Goal: Use online tool/utility: Utilize a website feature to perform a specific function

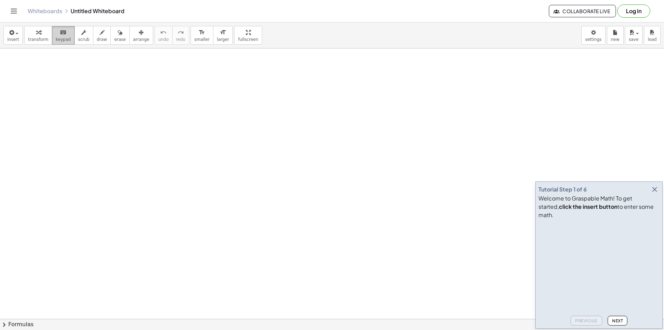
click at [56, 37] on span "keypad" at bounding box center [63, 39] width 15 height 5
click at [10, 40] on span "insert" at bounding box center [13, 39] width 12 height 5
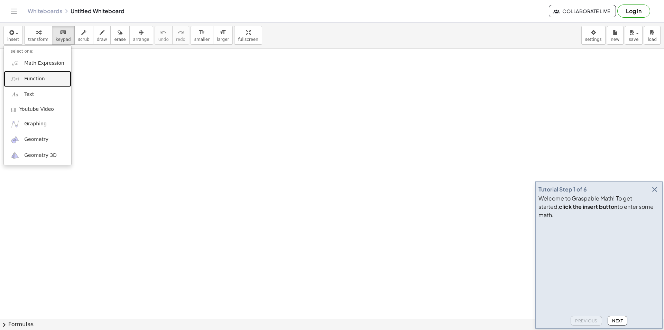
click at [28, 77] on span "Function" at bounding box center [34, 78] width 21 height 7
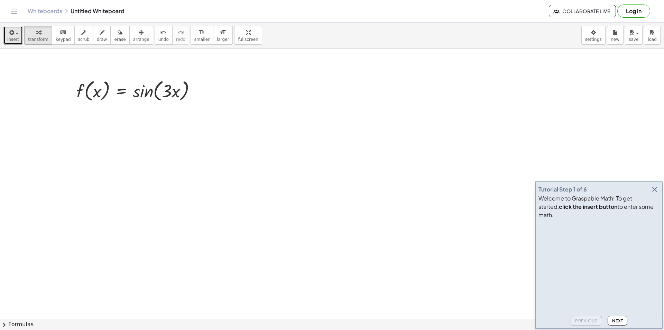
click at [11, 35] on icon "button" at bounding box center [11, 32] width 6 height 8
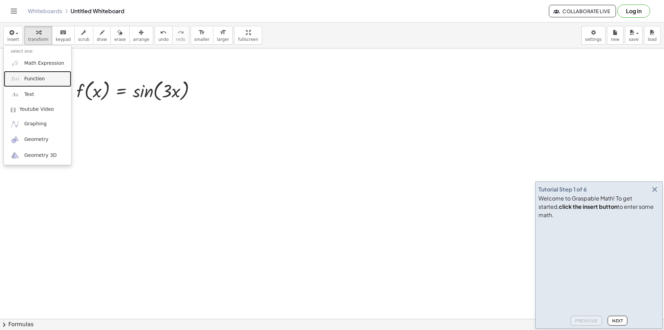
click at [36, 78] on span "Function" at bounding box center [34, 78] width 21 height 7
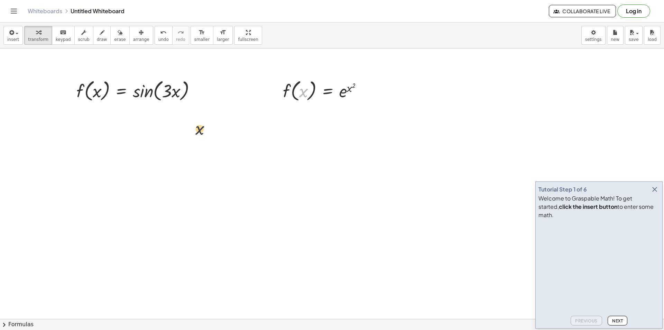
drag, startPoint x: 301, startPoint y: 87, endPoint x: 153, endPoint y: 134, distance: 155.4
click at [284, 82] on div at bounding box center [326, 90] width 92 height 26
drag, startPoint x: 281, startPoint y: 78, endPoint x: 78, endPoint y: 103, distance: 205.0
click at [78, 103] on div at bounding box center [75, 116] width 10 height 30
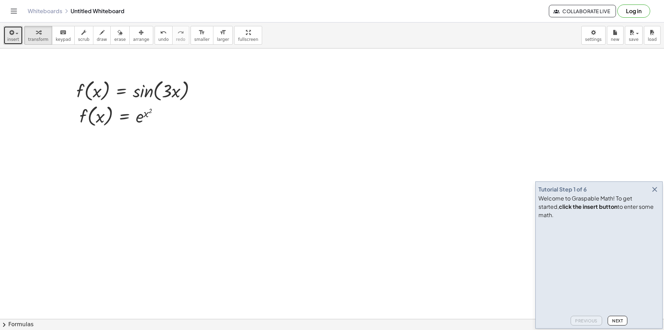
click at [12, 38] on span "insert" at bounding box center [13, 39] width 12 height 5
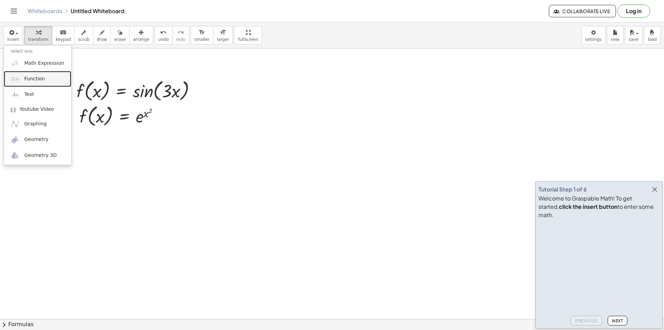
click at [37, 82] on span "Function" at bounding box center [34, 78] width 21 height 7
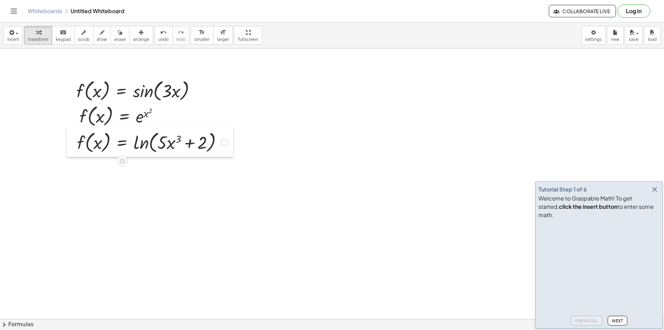
drag, startPoint x: 278, startPoint y: 77, endPoint x: 72, endPoint y: 128, distance: 212.2
click at [72, 128] on div at bounding box center [72, 142] width 10 height 30
click at [14, 35] on span "button" at bounding box center [14, 33] width 1 height 5
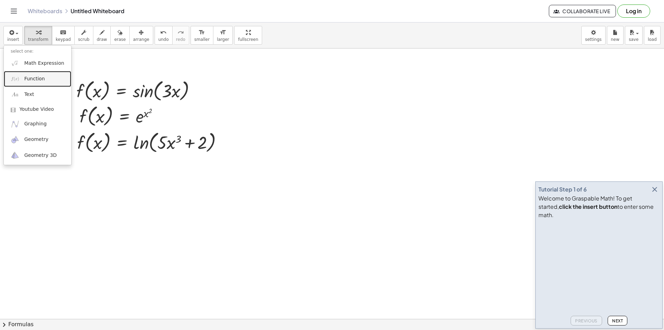
click at [27, 76] on span "Function" at bounding box center [34, 78] width 21 height 7
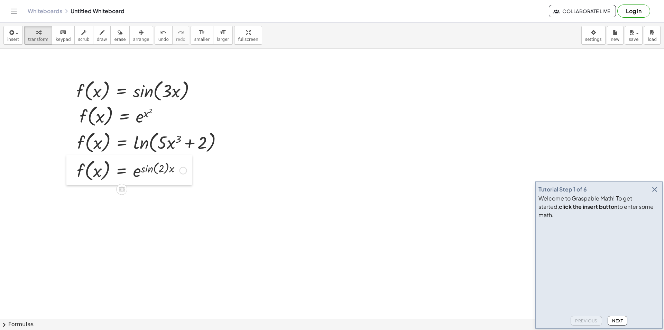
drag, startPoint x: 305, startPoint y: 78, endPoint x: 72, endPoint y: 157, distance: 246.1
click at [72, 157] on div at bounding box center [71, 170] width 10 height 30
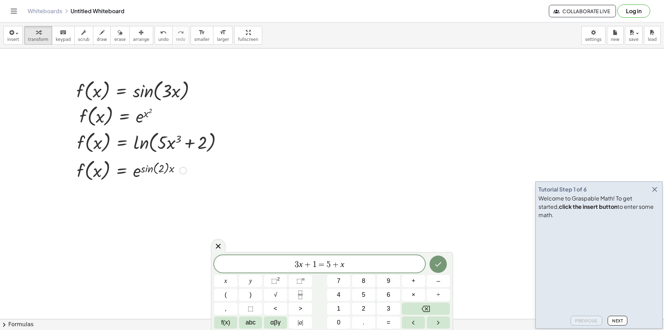
click at [160, 163] on div at bounding box center [131, 170] width 117 height 26
click at [166, 167] on div at bounding box center [131, 170] width 117 height 26
click at [169, 167] on div at bounding box center [131, 170] width 117 height 26
click at [90, 168] on div at bounding box center [131, 170] width 117 height 26
click at [184, 170] on div at bounding box center [184, 171] width 8 height 8
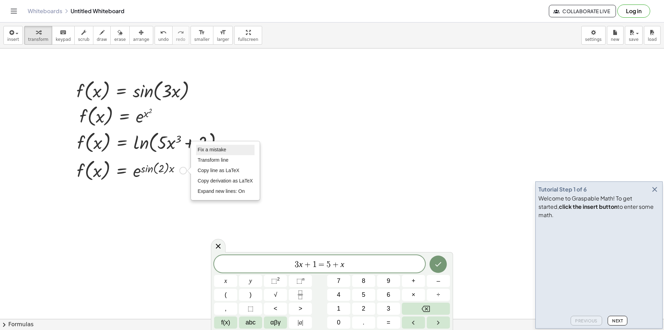
click at [205, 149] on span "Fix a mistake" at bounding box center [212, 150] width 28 height 6
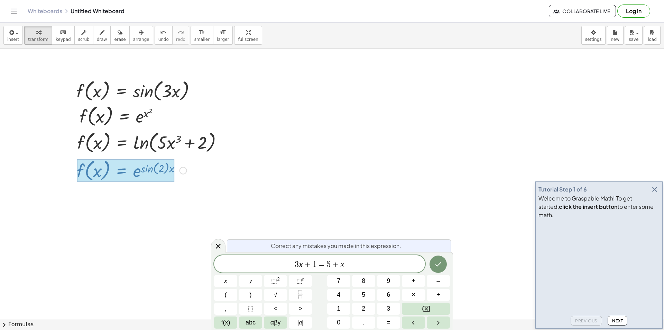
click at [159, 168] on div at bounding box center [126, 170] width 98 height 23
click at [169, 167] on div at bounding box center [126, 170] width 98 height 23
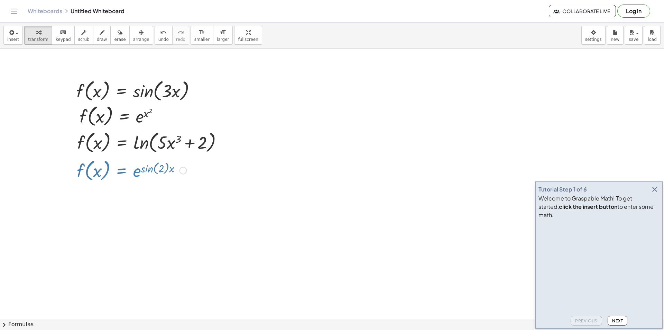
click at [99, 168] on div at bounding box center [131, 170] width 117 height 26
click at [81, 169] on div at bounding box center [131, 170] width 117 height 26
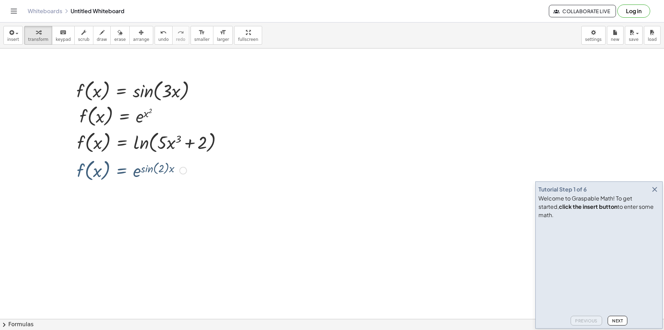
click at [92, 167] on div at bounding box center [131, 170] width 117 height 26
drag, startPoint x: 147, startPoint y: 168, endPoint x: 152, endPoint y: 204, distance: 36.0
drag, startPoint x: 161, startPoint y: 167, endPoint x: 169, endPoint y: 167, distance: 8.7
click at [169, 167] on div at bounding box center [131, 170] width 117 height 26
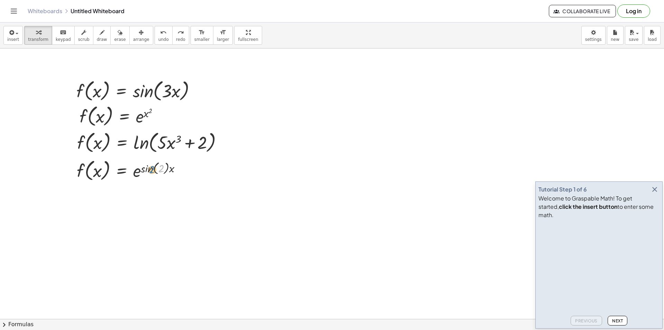
drag, startPoint x: 163, startPoint y: 168, endPoint x: 154, endPoint y: 170, distance: 9.3
click at [154, 170] on div at bounding box center [131, 170] width 117 height 26
click at [155, 162] on div at bounding box center [131, 170] width 117 height 26
click at [156, 163] on div at bounding box center [131, 170] width 117 height 26
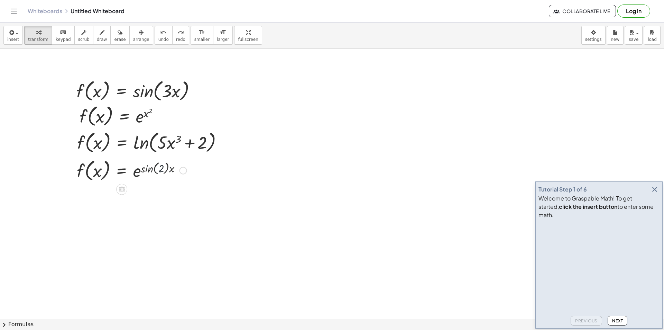
click at [164, 167] on div at bounding box center [131, 170] width 117 height 26
click at [183, 169] on div at bounding box center [184, 171] width 8 height 8
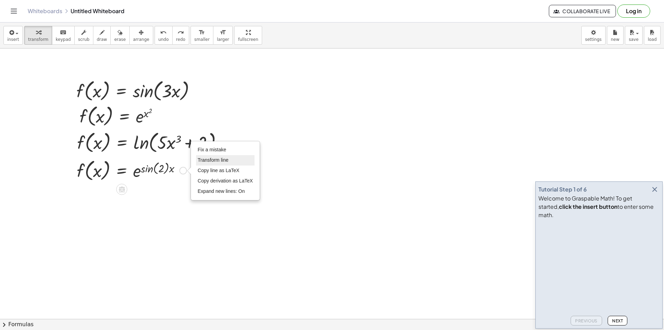
click at [203, 161] on span "Transform line" at bounding box center [213, 160] width 31 height 6
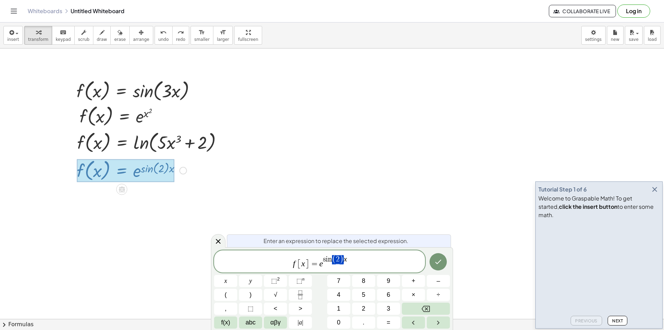
drag, startPoint x: 333, startPoint y: 257, endPoint x: 342, endPoint y: 259, distance: 8.8
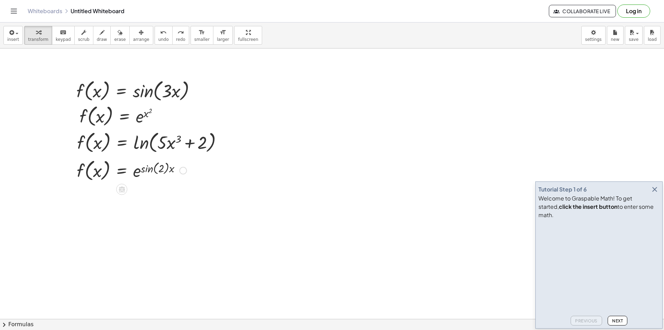
click at [161, 166] on div at bounding box center [131, 170] width 117 height 26
click at [153, 167] on div at bounding box center [131, 170] width 117 height 26
click at [153, 167] on div at bounding box center [132, 170] width 119 height 26
click at [184, 171] on div at bounding box center [184, 171] width 8 height 8
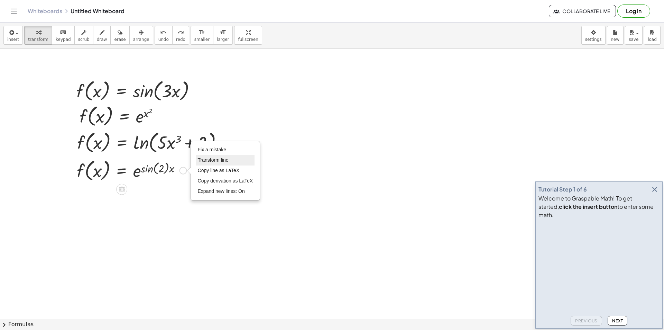
click at [199, 159] on span "Transform line" at bounding box center [213, 160] width 31 height 6
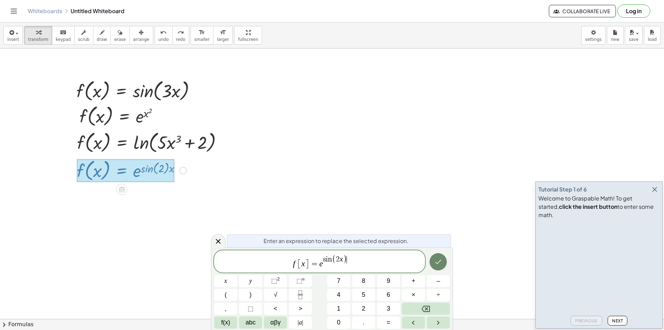
click at [439, 261] on icon "Done" at bounding box center [438, 261] width 8 height 8
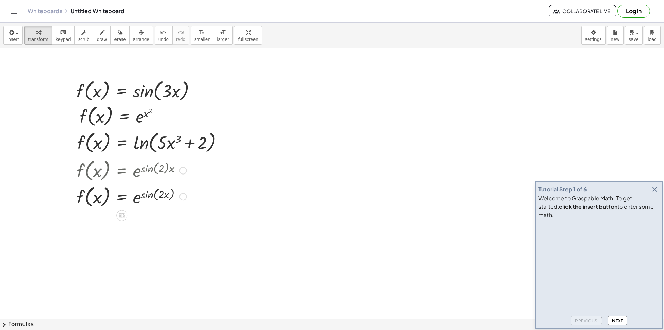
click at [98, 169] on div at bounding box center [131, 170] width 117 height 26
drag, startPoint x: 101, startPoint y: 196, endPoint x: 100, endPoint y: 182, distance: 14.3
click at [83, 166] on div at bounding box center [131, 170] width 117 height 26
drag, startPoint x: 97, startPoint y: 162, endPoint x: 255, endPoint y: 182, distance: 159.8
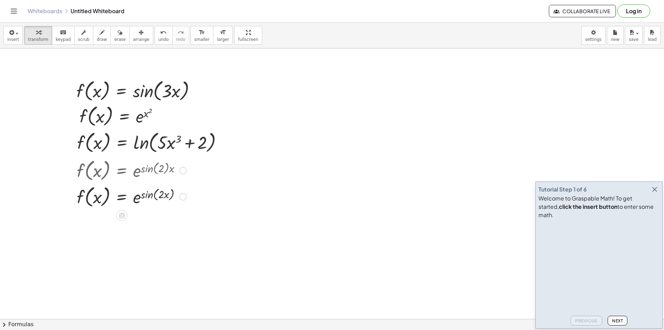
drag, startPoint x: 120, startPoint y: 172, endPoint x: 178, endPoint y: 168, distance: 57.9
click at [176, 167] on div at bounding box center [131, 170] width 117 height 26
click at [183, 168] on div at bounding box center [184, 171] width 8 height 8
click at [206, 159] on span "Go back to this line" at bounding box center [218, 160] width 41 height 6
drag, startPoint x: 94, startPoint y: 166, endPoint x: 174, endPoint y: 306, distance: 161.2
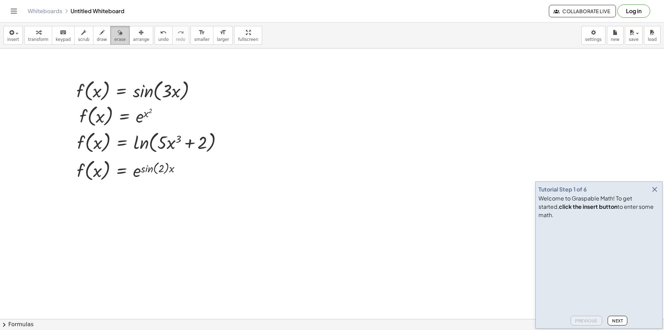
click at [114, 34] on div "button" at bounding box center [119, 32] width 11 height 8
drag, startPoint x: 87, startPoint y: 167, endPoint x: 199, endPoint y: 168, distance: 112.5
drag, startPoint x: 151, startPoint y: 172, endPoint x: 59, endPoint y: 177, distance: 92.1
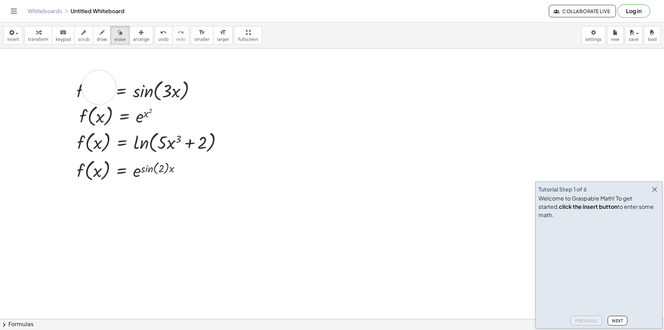
click at [36, 33] on icon "button" at bounding box center [38, 32] width 5 height 8
click at [6, 34] on button "insert" at bounding box center [12, 35] width 19 height 19
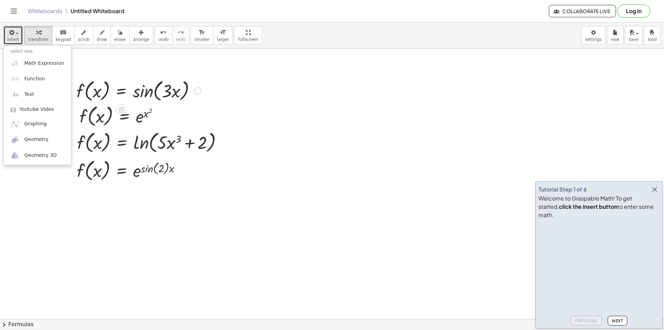
click at [192, 100] on div at bounding box center [139, 90] width 132 height 26
click at [199, 90] on div at bounding box center [198, 91] width 8 height 8
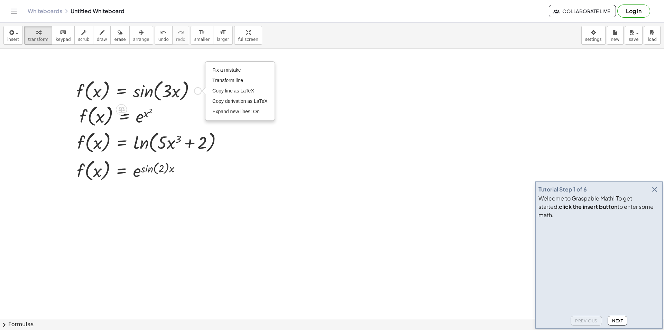
drag, startPoint x: 199, startPoint y: 90, endPoint x: 153, endPoint y: 84, distance: 46.7
drag, startPoint x: 153, startPoint y: 84, endPoint x: 110, endPoint y: 33, distance: 66.6
click at [118, 33] on icon "button" at bounding box center [120, 32] width 5 height 8
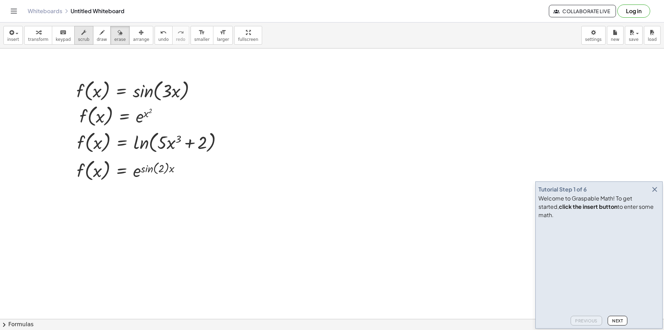
click at [78, 37] on span "scrub" at bounding box center [83, 39] width 11 height 5
click at [155, 89] on div at bounding box center [139, 90] width 132 height 26
drag, startPoint x: 73, startPoint y: 95, endPoint x: 223, endPoint y: 200, distance: 183.4
click at [118, 36] on icon "button" at bounding box center [120, 32] width 5 height 8
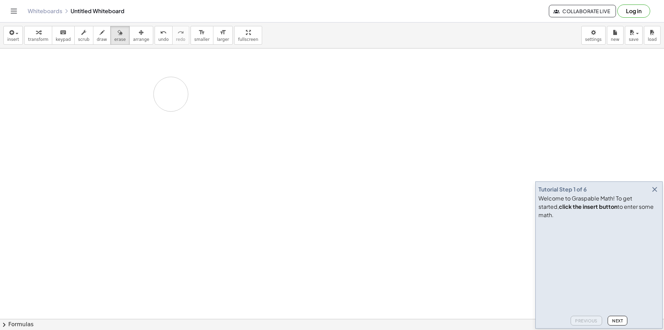
drag, startPoint x: 92, startPoint y: 84, endPoint x: 166, endPoint y: 127, distance: 85.6
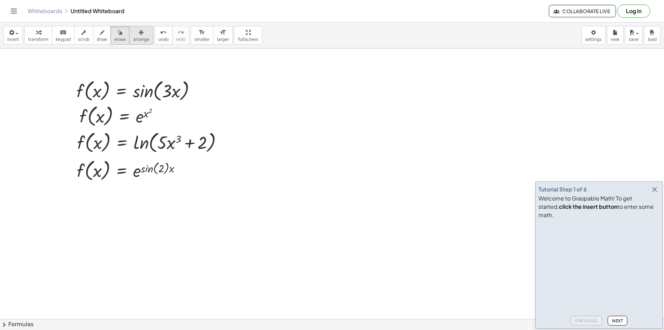
click at [133, 29] on div "button" at bounding box center [141, 32] width 16 height 8
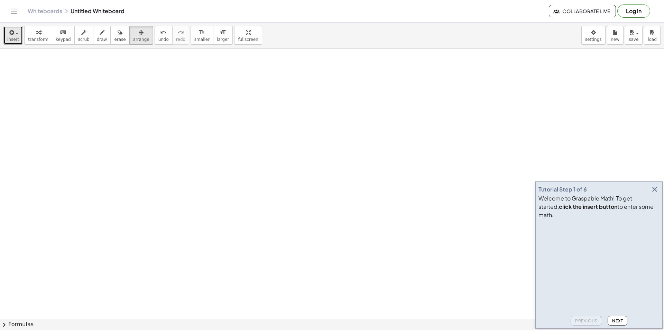
click at [16, 37] on span "insert" at bounding box center [13, 39] width 12 height 5
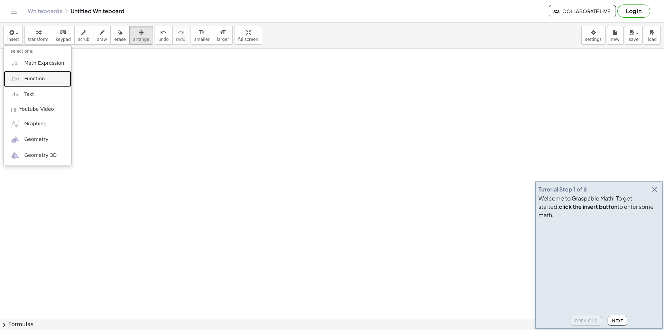
click at [37, 76] on span "Function" at bounding box center [34, 78] width 21 height 7
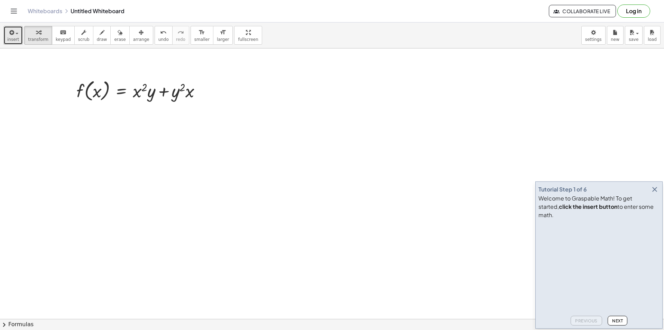
click at [16, 36] on button "insert" at bounding box center [12, 35] width 19 height 19
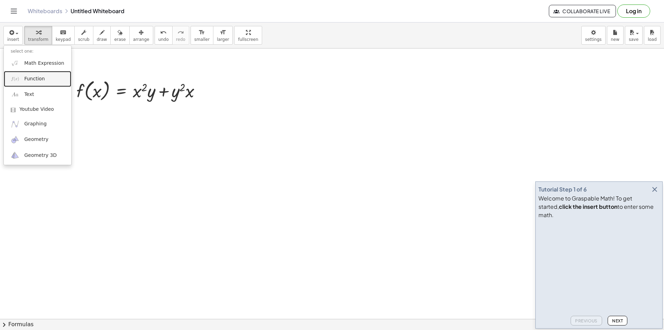
click at [31, 81] on span "Function" at bounding box center [34, 78] width 21 height 7
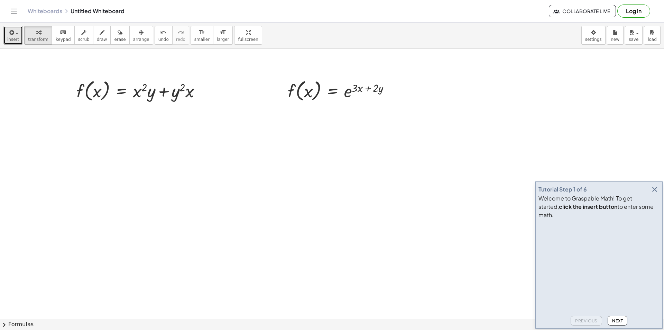
click at [14, 38] on span "insert" at bounding box center [13, 39] width 12 height 5
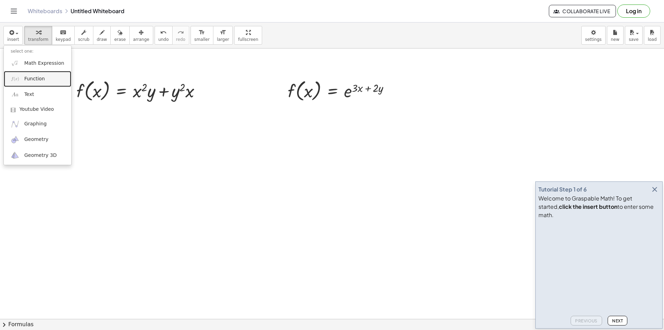
click at [29, 78] on span "Function" at bounding box center [34, 78] width 21 height 7
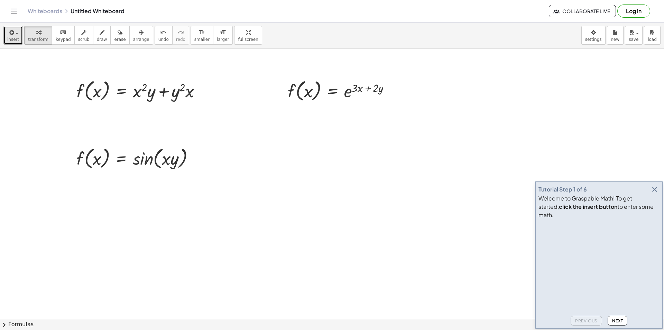
click at [18, 36] on button "insert" at bounding box center [12, 35] width 19 height 19
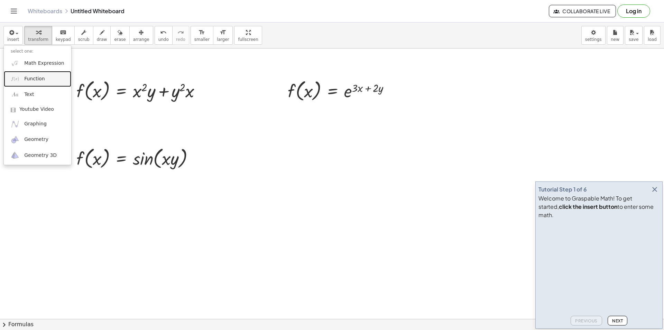
click at [28, 80] on span "Function" at bounding box center [34, 78] width 21 height 7
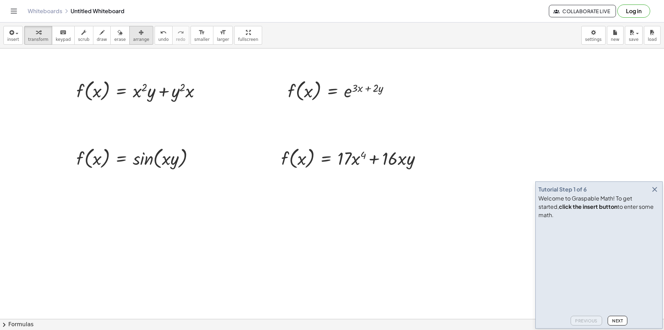
click at [133, 35] on div "button" at bounding box center [141, 32] width 16 height 8
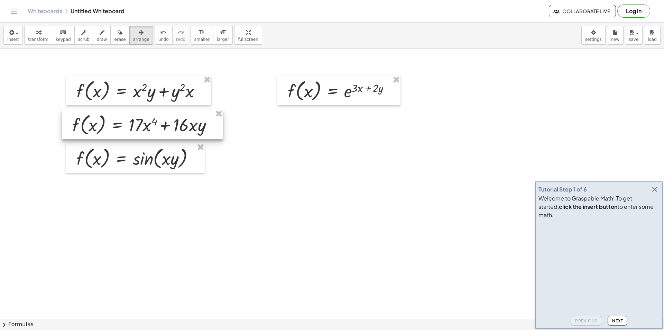
drag, startPoint x: 287, startPoint y: 152, endPoint x: 79, endPoint y: 118, distance: 211.0
click at [79, 118] on div at bounding box center [142, 124] width 161 height 30
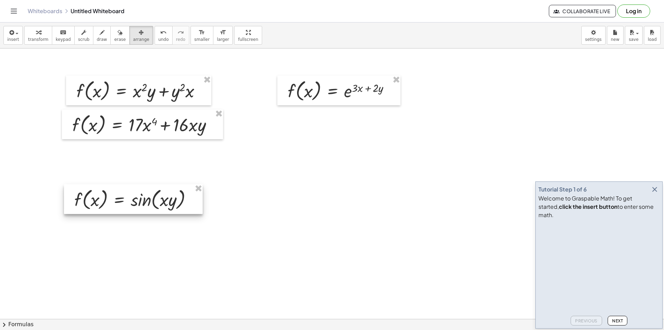
drag, startPoint x: 99, startPoint y: 156, endPoint x: 99, endPoint y: 195, distance: 39.1
click at [97, 197] on div at bounding box center [133, 199] width 139 height 30
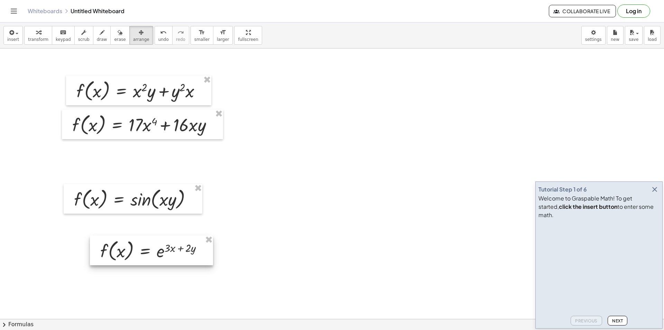
drag, startPoint x: 325, startPoint y: 85, endPoint x: 133, endPoint y: 214, distance: 231.3
click at [135, 244] on div at bounding box center [151, 250] width 123 height 30
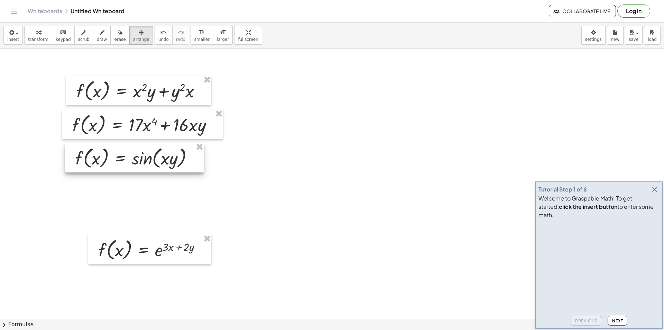
drag, startPoint x: 120, startPoint y: 182, endPoint x: 130, endPoint y: 157, distance: 26.7
click at [130, 157] on div at bounding box center [134, 158] width 139 height 30
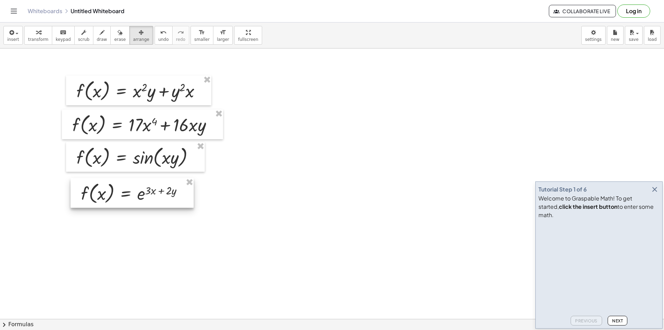
drag, startPoint x: 138, startPoint y: 217, endPoint x: 132, endPoint y: 194, distance: 23.5
click at [132, 194] on div at bounding box center [132, 193] width 123 height 30
click at [38, 35] on div "button" at bounding box center [38, 32] width 20 height 8
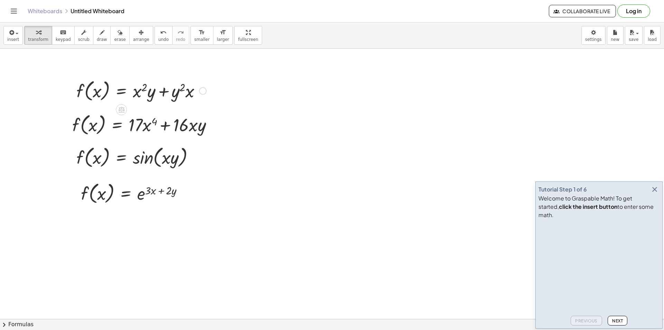
click at [94, 91] on div at bounding box center [141, 90] width 137 height 26
click at [200, 91] on div at bounding box center [203, 91] width 8 height 8
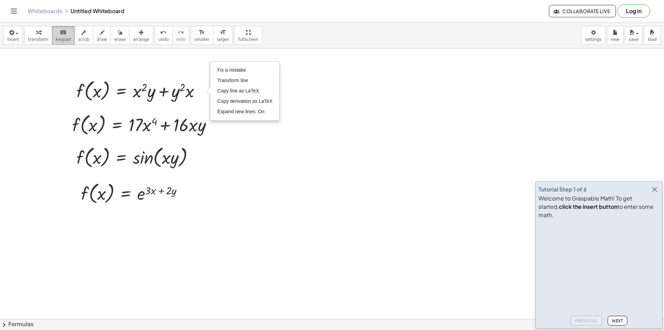
click at [56, 38] on span "keypad" at bounding box center [63, 39] width 15 height 5
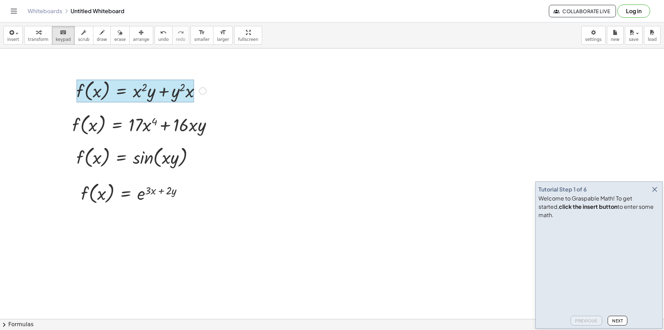
click at [111, 90] on div at bounding box center [135, 91] width 118 height 23
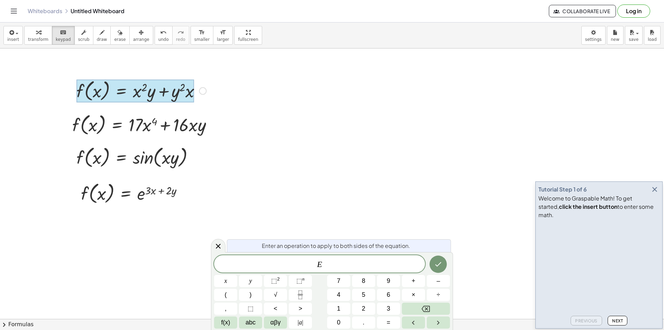
click at [111, 90] on div at bounding box center [135, 91] width 118 height 23
click at [88, 89] on div at bounding box center [135, 91] width 118 height 23
drag, startPoint x: 161, startPoint y: 90, endPoint x: 202, endPoint y: 88, distance: 40.9
click at [204, 85] on div at bounding box center [141, 90] width 137 height 26
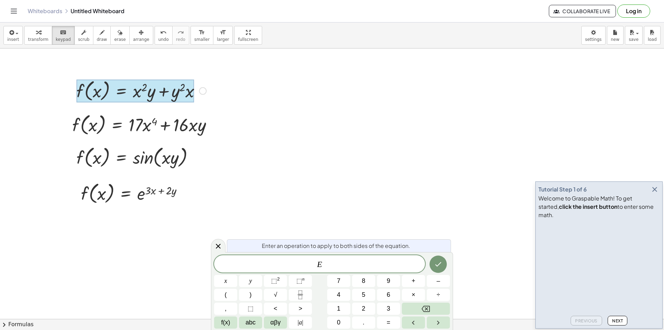
click at [202, 89] on div "Fix a mistake Transform line Copy line as LaTeX Copy derivation as LaTeX Expand…" at bounding box center [203, 91] width 8 height 8
click at [228, 71] on span "Fix a mistake" at bounding box center [231, 70] width 28 height 6
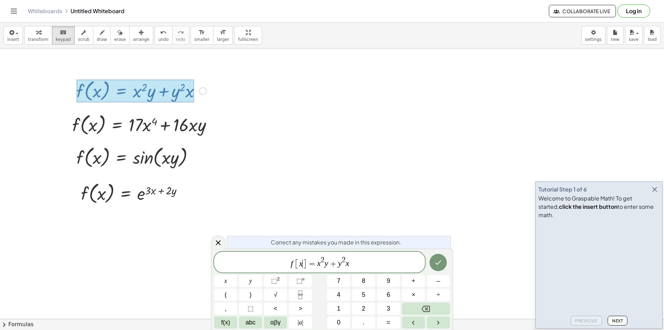
click at [303, 261] on span "]" at bounding box center [305, 263] width 4 height 10
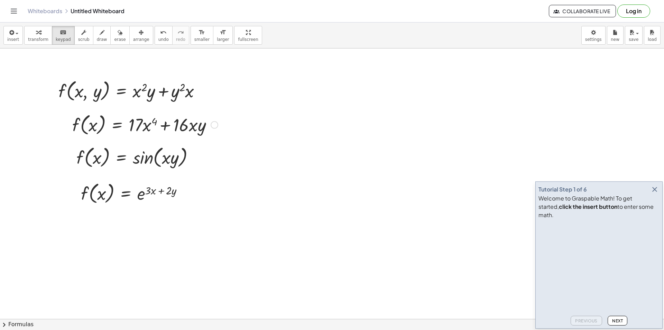
click at [213, 123] on div at bounding box center [215, 125] width 8 height 8
click at [238, 104] on span "Fix a mistake" at bounding box center [243, 104] width 28 height 6
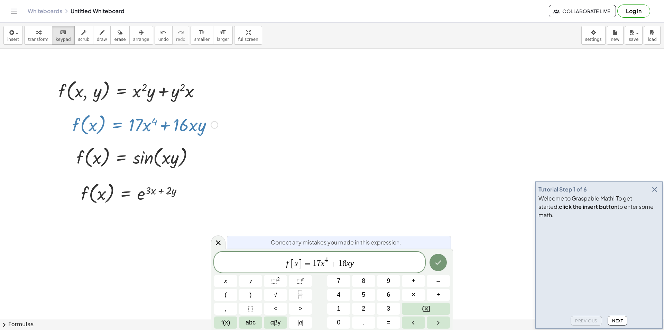
click at [300, 262] on span "]" at bounding box center [300, 263] width 4 height 10
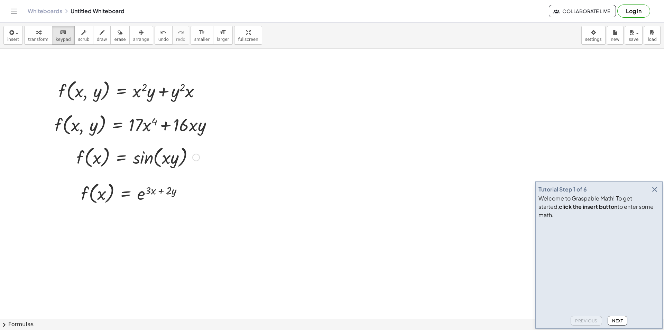
click at [199, 155] on div at bounding box center [196, 158] width 8 height 8
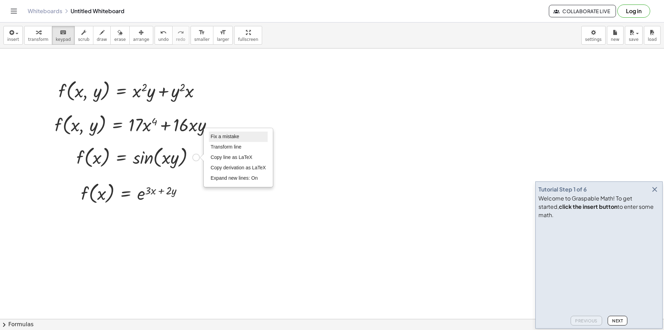
click at [227, 134] on span "Fix a mistake" at bounding box center [225, 137] width 28 height 6
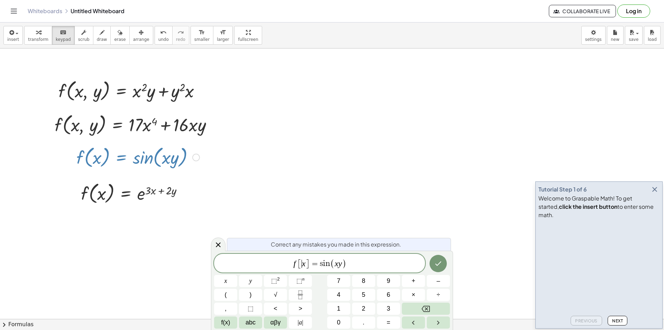
click at [304, 263] on var "x" at bounding box center [304, 263] width 4 height 9
click at [306, 262] on span "[ ​ x ]" at bounding box center [304, 263] width 12 height 10
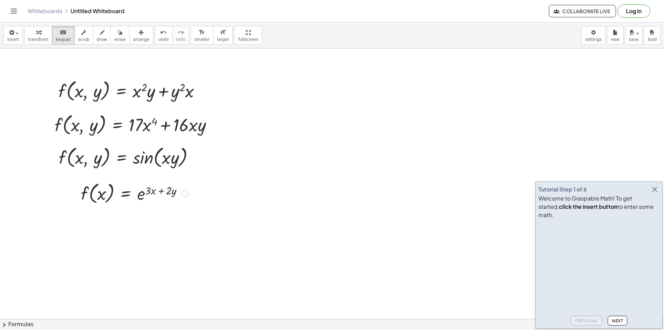
click at [189, 193] on div at bounding box center [185, 194] width 8 height 8
click at [211, 172] on span "Fix a mistake" at bounding box center [214, 173] width 28 height 6
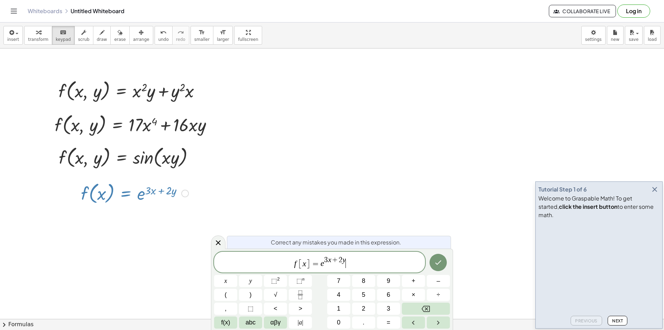
click at [307, 261] on span "]" at bounding box center [308, 263] width 4 height 10
